Goal: Task Accomplishment & Management: Manage account settings

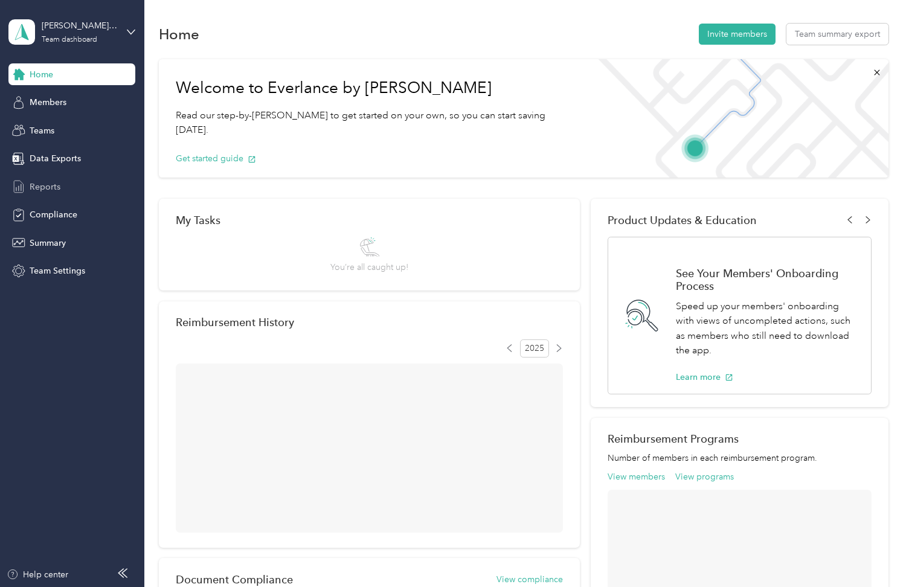
click at [57, 185] on span "Reports" at bounding box center [45, 187] width 31 height 13
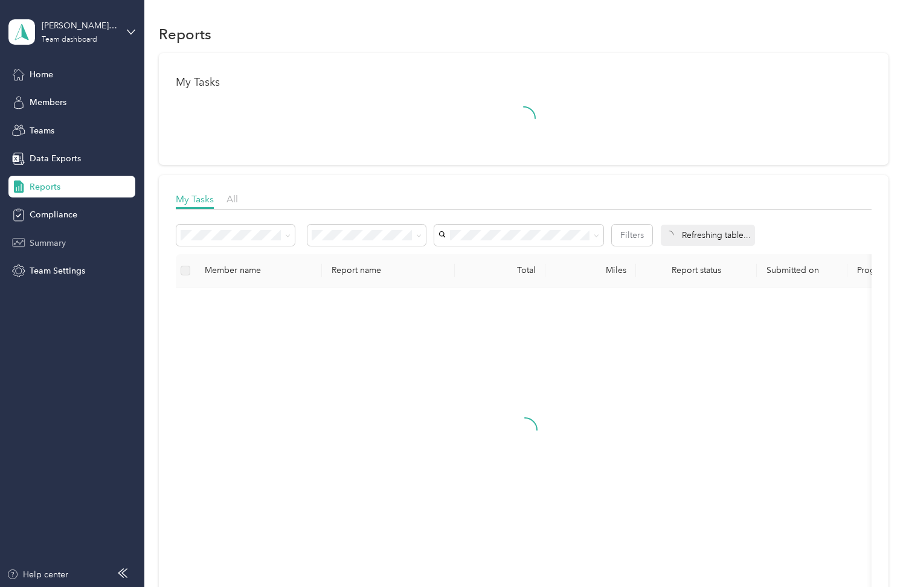
click at [56, 238] on span "Summary" at bounding box center [48, 243] width 36 height 13
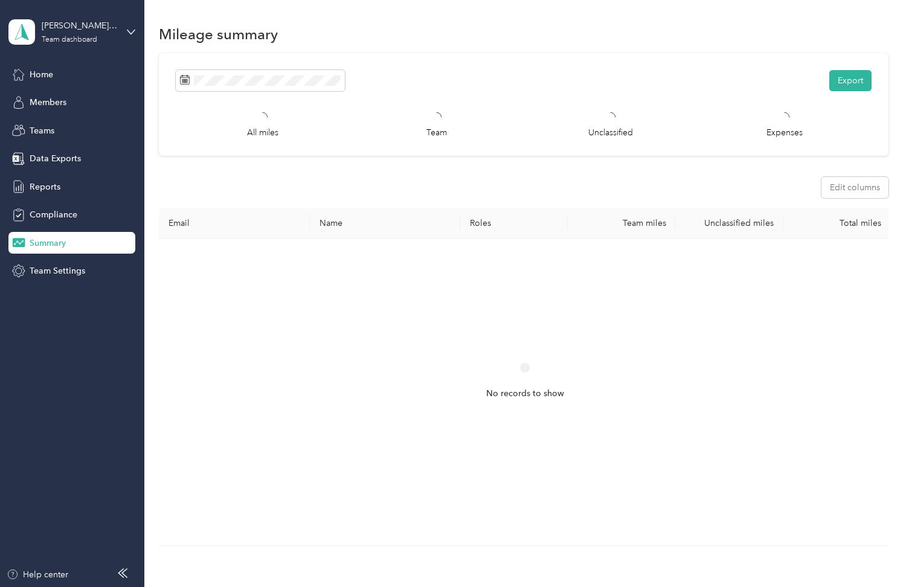
click at [558, 49] on section "Mileage summary Export All miles Team Unclassified Expenses Edit columns Email …" at bounding box center [523, 309] width 729 height 576
click at [63, 269] on span "Team Settings" at bounding box center [58, 271] width 56 height 13
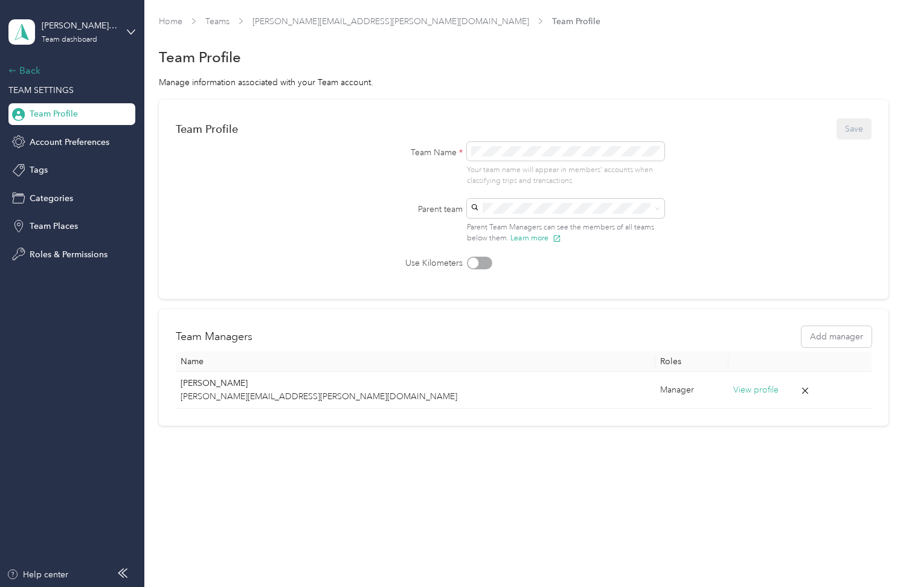
click at [31, 76] on div "Back" at bounding box center [68, 70] width 121 height 14
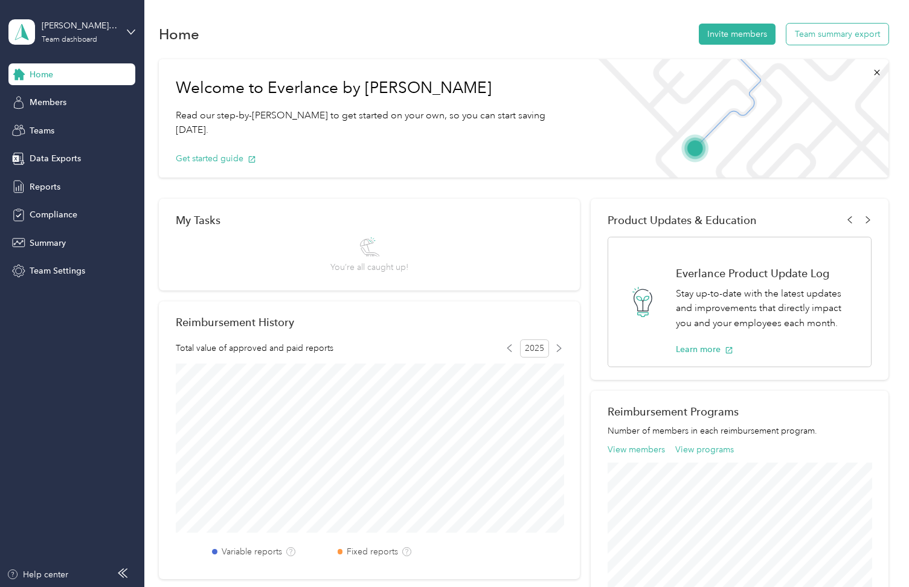
click at [842, 38] on button "Team summary export" at bounding box center [837, 34] width 102 height 21
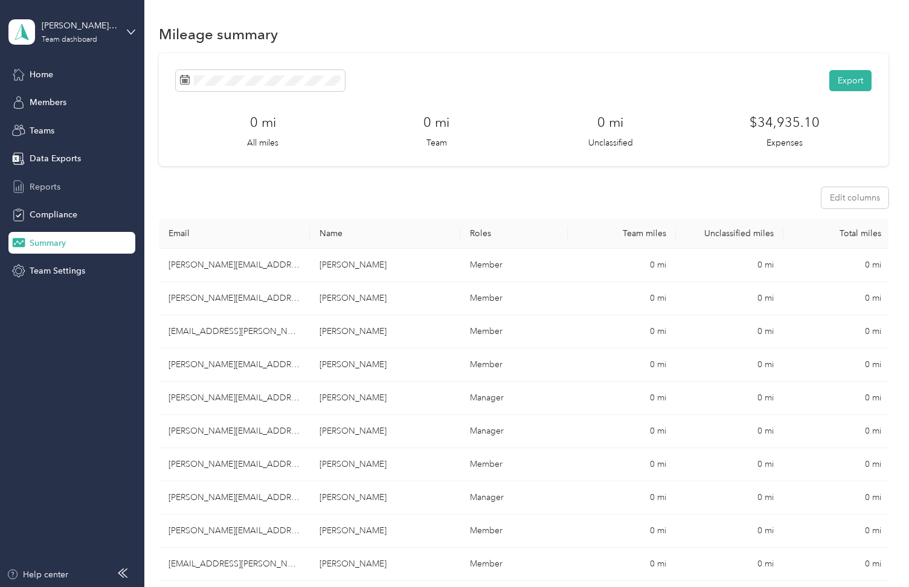
click at [54, 184] on span "Reports" at bounding box center [45, 187] width 31 height 13
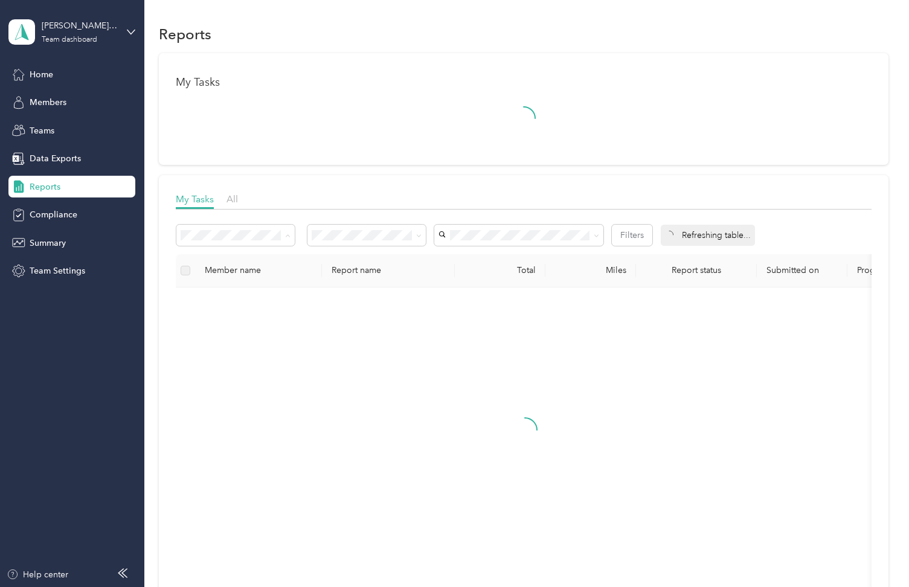
click at [220, 298] on span "All reports" at bounding box center [205, 299] width 40 height 10
click at [407, 144] on button "See reports" at bounding box center [404, 146] width 45 height 13
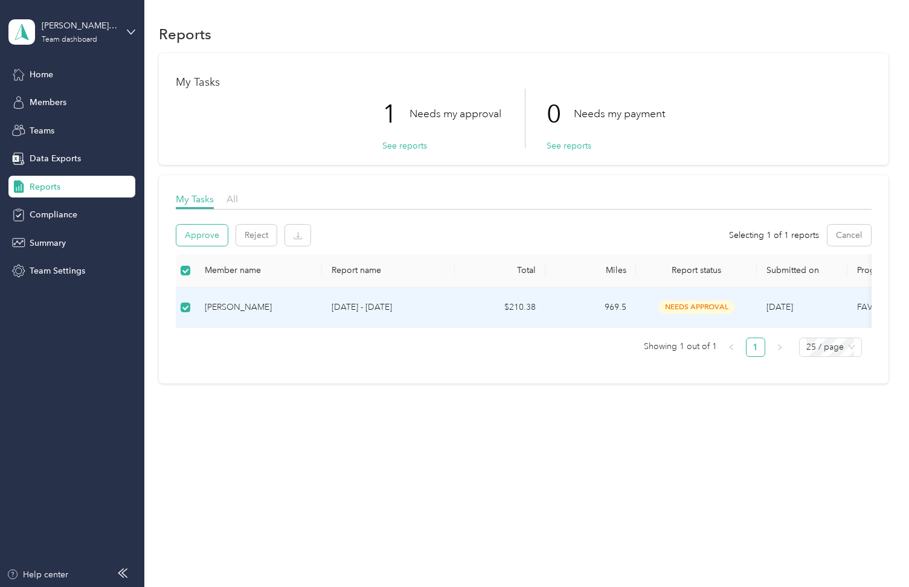
click at [213, 236] on button "Approve" at bounding box center [201, 235] width 51 height 21
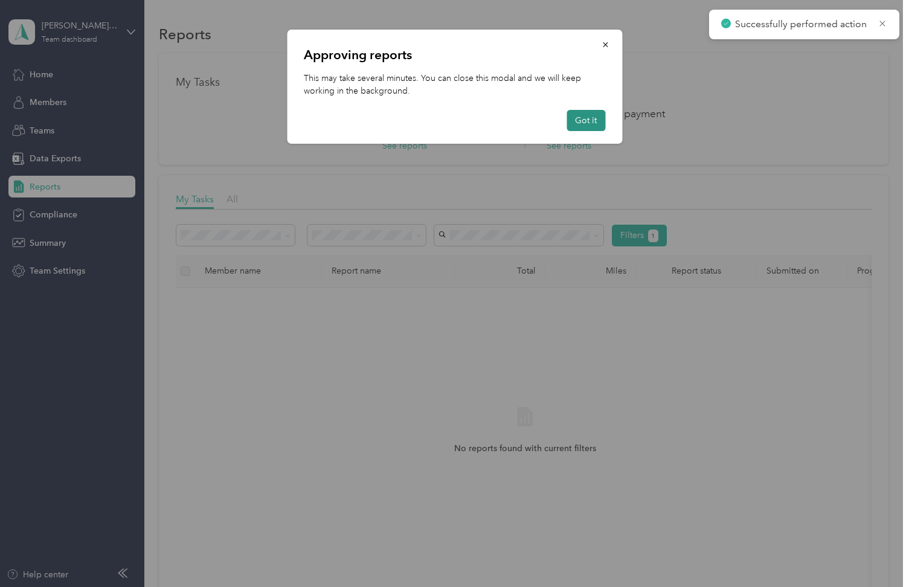
click at [585, 123] on button "Got it" at bounding box center [586, 120] width 39 height 21
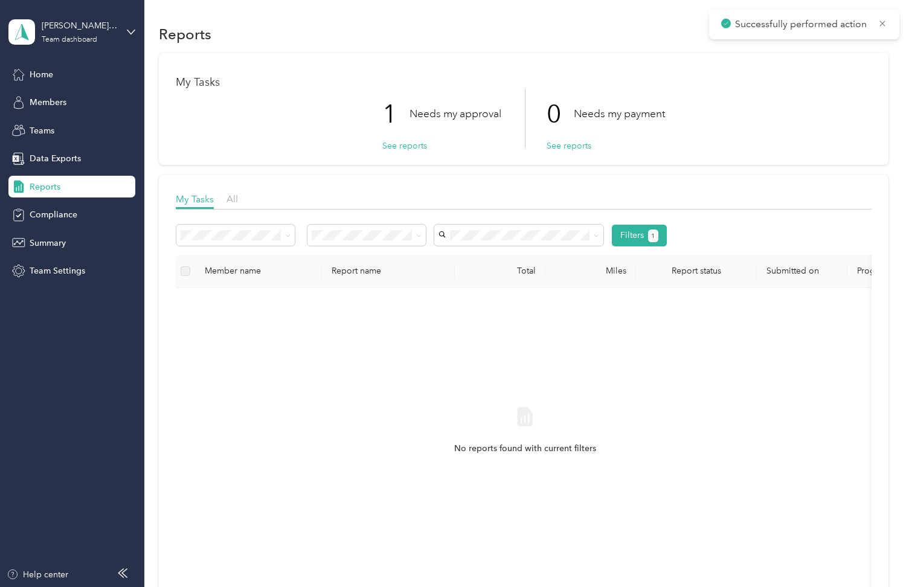
click at [189, 272] on label at bounding box center [186, 271] width 10 height 13
click at [400, 144] on button "See reports" at bounding box center [404, 146] width 45 height 13
click at [412, 144] on button "See reports" at bounding box center [404, 146] width 45 height 13
click at [63, 103] on span "Members" at bounding box center [48, 102] width 37 height 13
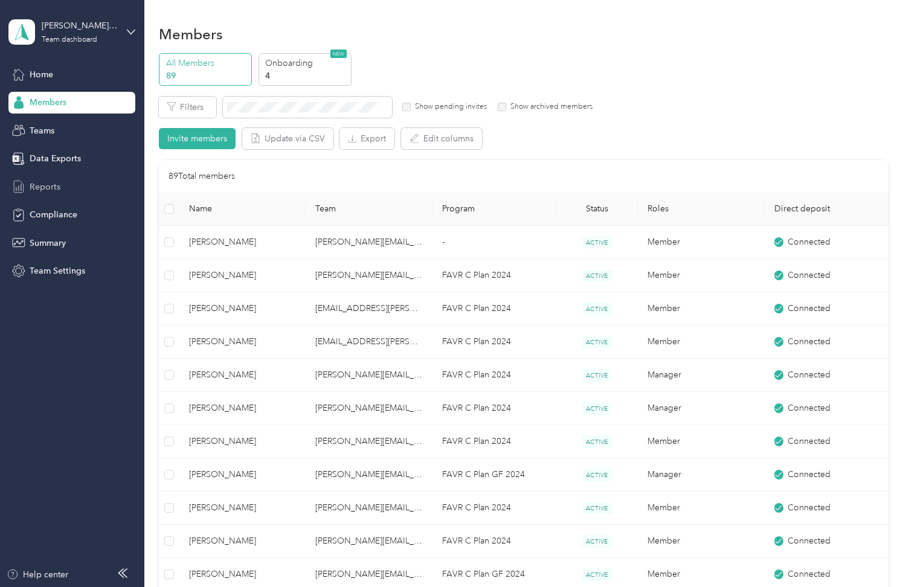
click at [37, 188] on span "Reports" at bounding box center [45, 187] width 31 height 13
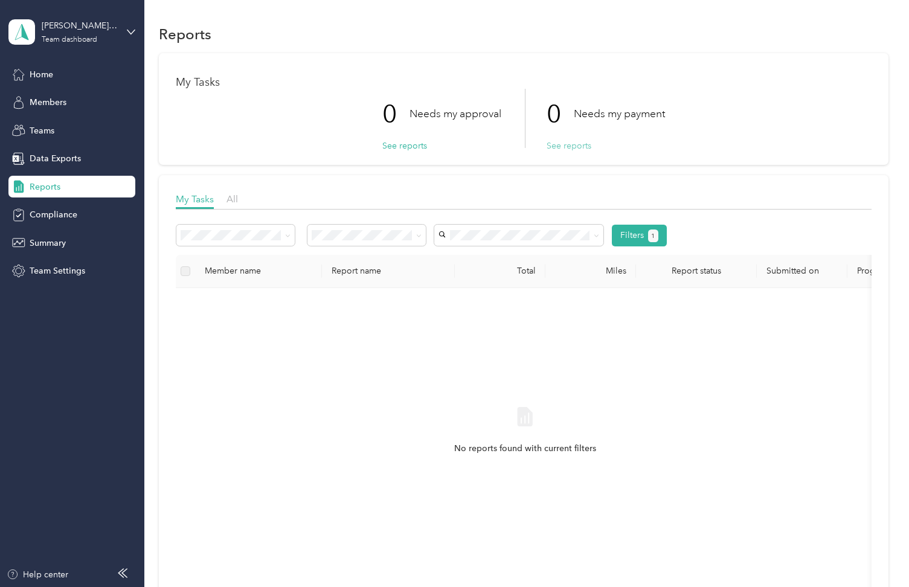
click at [559, 147] on button "See reports" at bounding box center [569, 146] width 45 height 13
